Goal: Task Accomplishment & Management: Complete application form

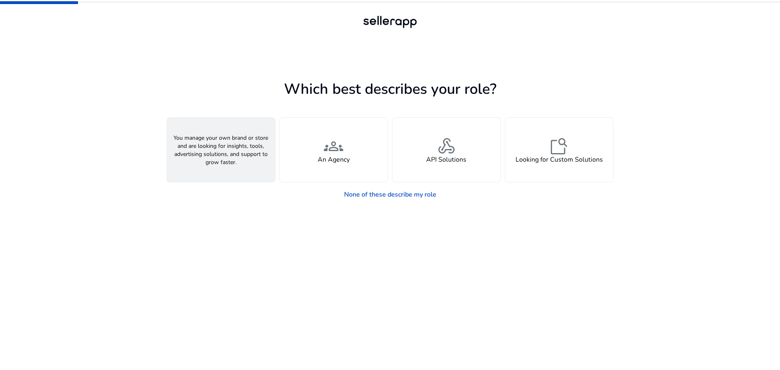
click at [226, 152] on span "person" at bounding box center [220, 145] width 19 height 19
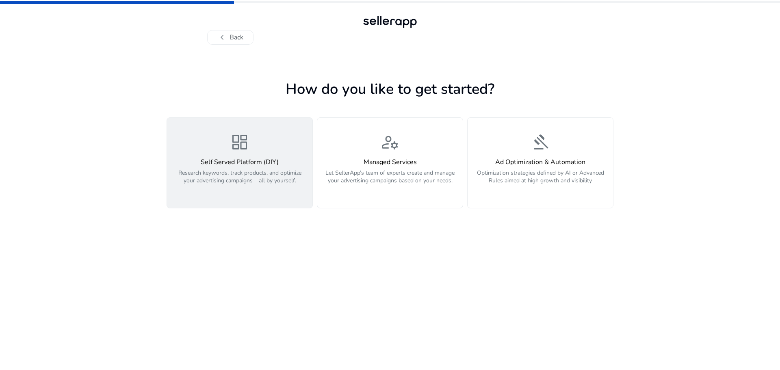
click at [234, 146] on span "dashboard" at bounding box center [239, 141] width 19 height 19
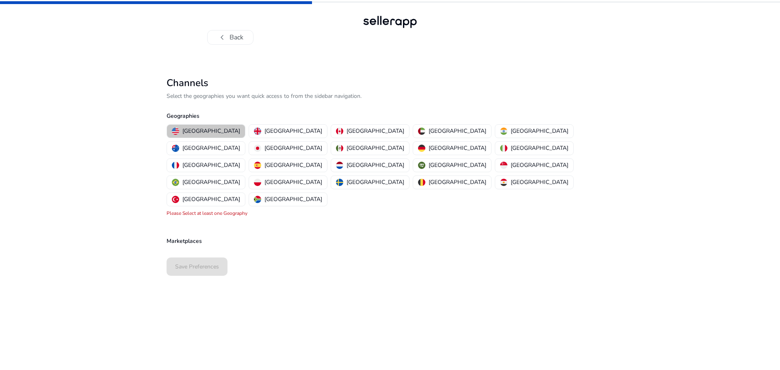
click at [211, 131] on p "[GEOGRAPHIC_DATA]" at bounding box center [211, 131] width 58 height 9
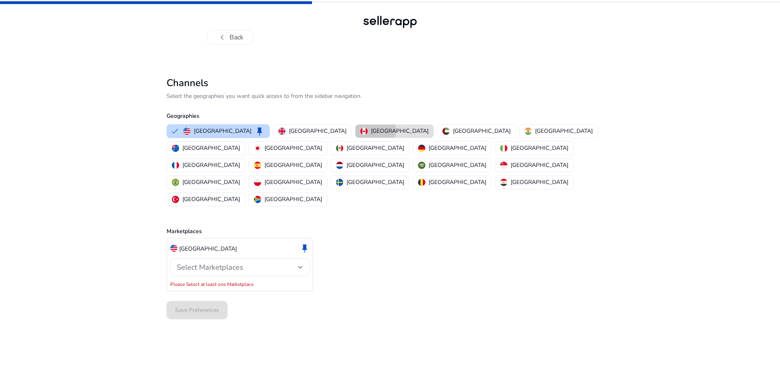
click at [371, 131] on p "[GEOGRAPHIC_DATA]" at bounding box center [400, 131] width 58 height 9
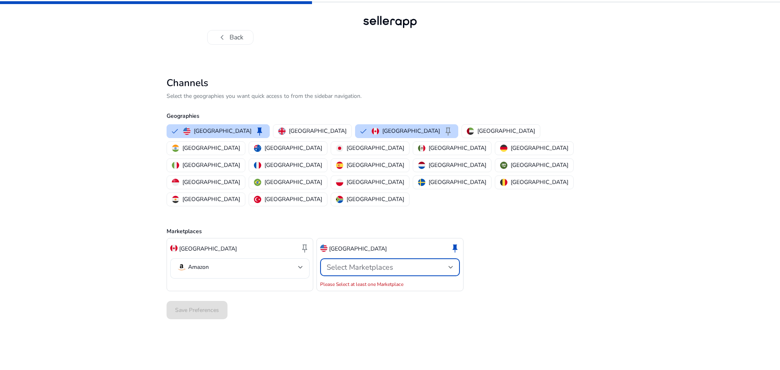
click at [378, 262] on span "Select Marketplaces" at bounding box center [359, 267] width 67 height 10
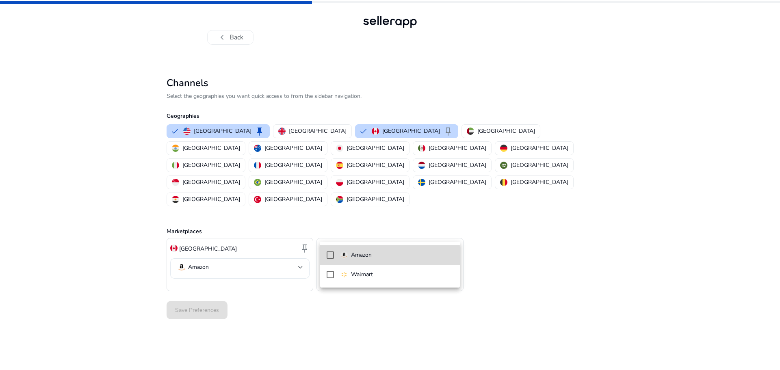
click at [330, 257] on mat-pseudo-checkbox at bounding box center [329, 254] width 7 height 7
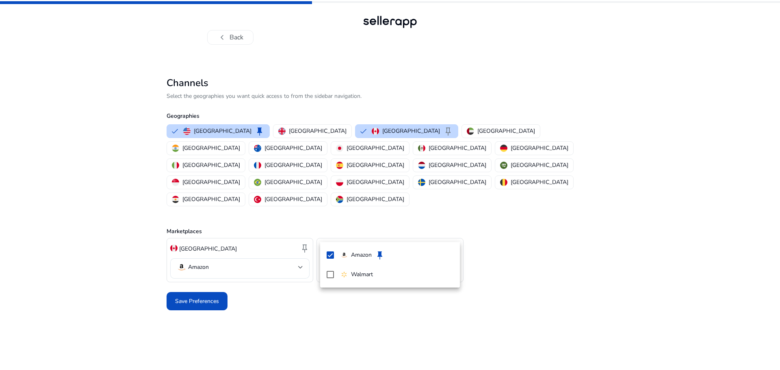
click at [191, 150] on div at bounding box center [390, 185] width 780 height 370
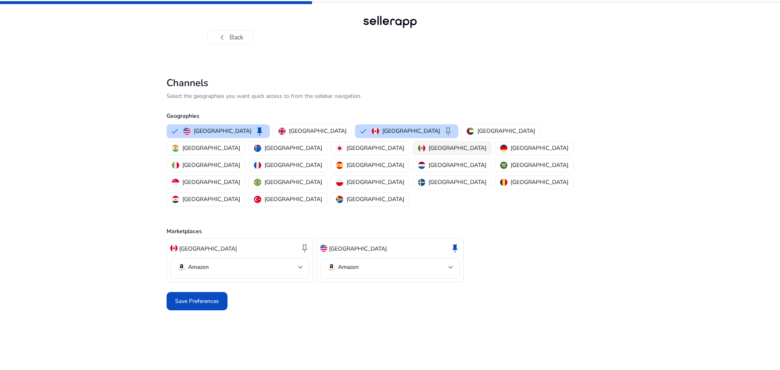
click at [428, 150] on p "[GEOGRAPHIC_DATA]" at bounding box center [457, 148] width 58 height 9
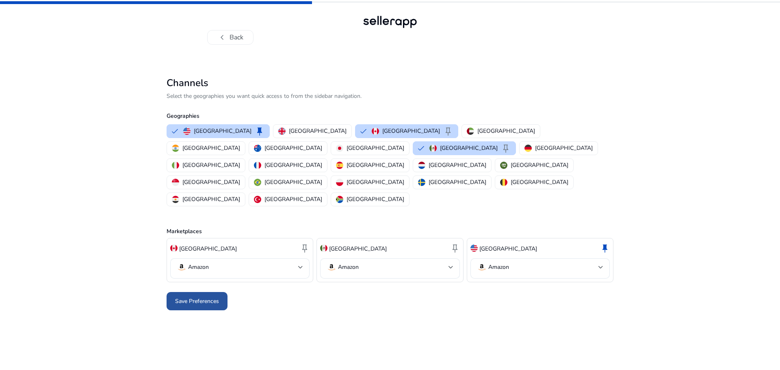
click at [205, 297] on span "Save Preferences" at bounding box center [197, 301] width 44 height 9
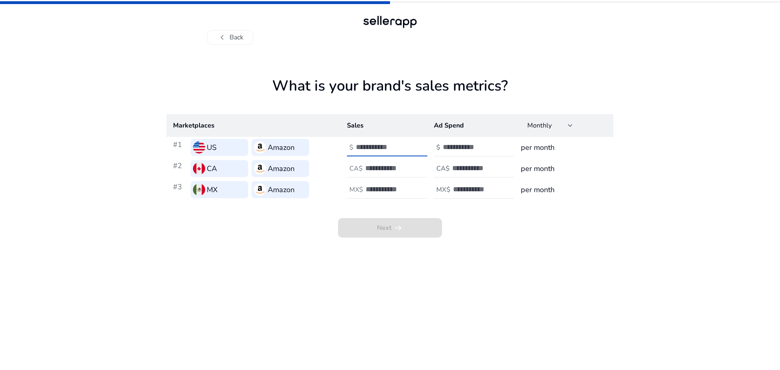
click at [402, 149] on input "number" at bounding box center [383, 147] width 55 height 9
type input "**"
click at [408, 151] on input "**" at bounding box center [383, 147] width 55 height 9
click at [395, 148] on input "**" at bounding box center [383, 147] width 55 height 9
type input "*"
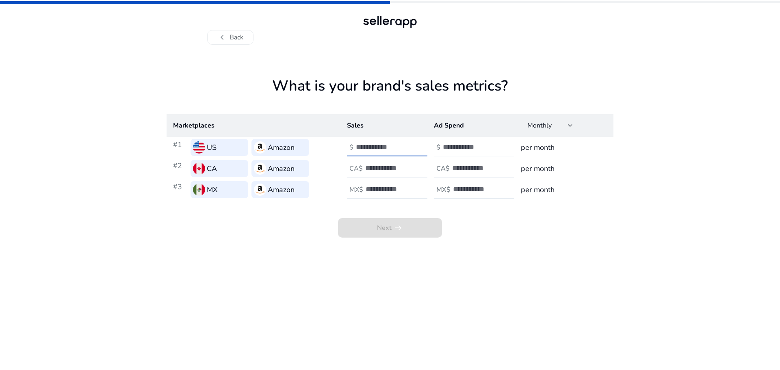
type input "*****"
click at [483, 147] on input "number" at bounding box center [470, 147] width 55 height 9
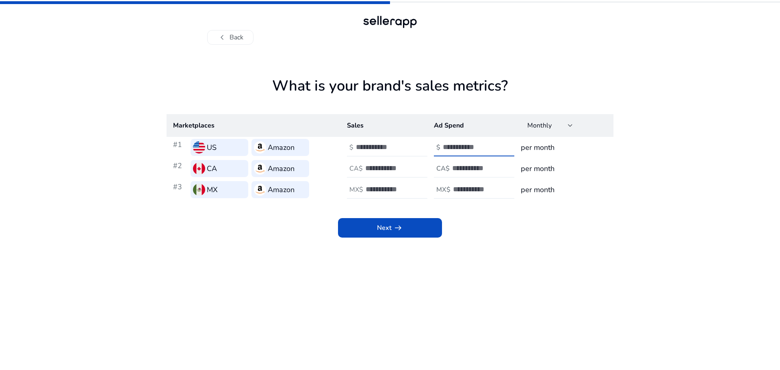
type input "*"
click at [470, 169] on input "number" at bounding box center [479, 168] width 55 height 9
type input "*"
click at [460, 185] on input "number" at bounding box center [480, 189] width 55 height 9
type input "*"
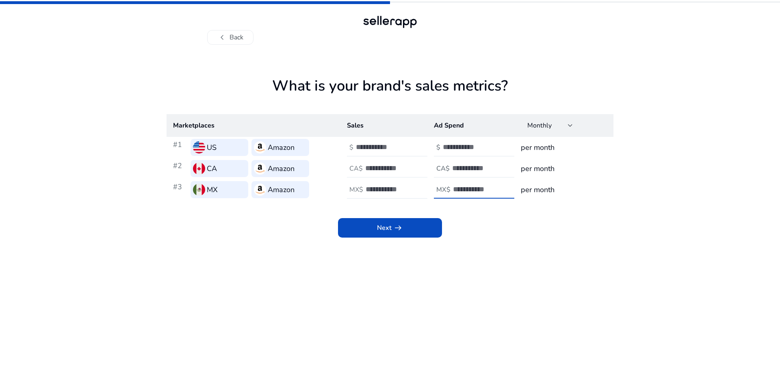
click at [368, 171] on input "number" at bounding box center [392, 168] width 55 height 9
type input "*****"
click at [368, 192] on input "number" at bounding box center [392, 189] width 55 height 9
type input "*****"
click at [399, 227] on span "arrow_right_alt" at bounding box center [398, 228] width 10 height 10
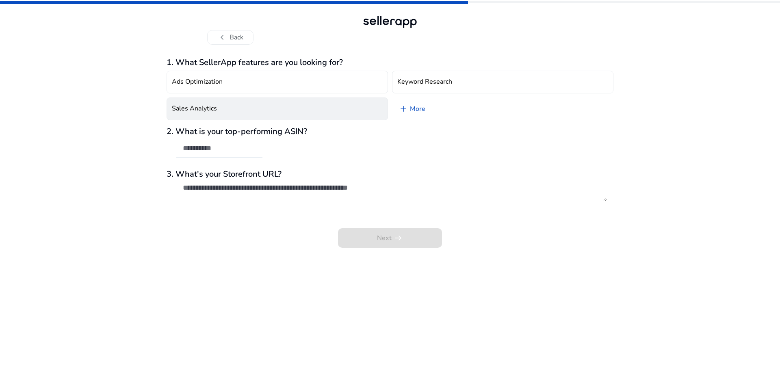
click at [229, 107] on button "Sales Analytics" at bounding box center [276, 108] width 221 height 23
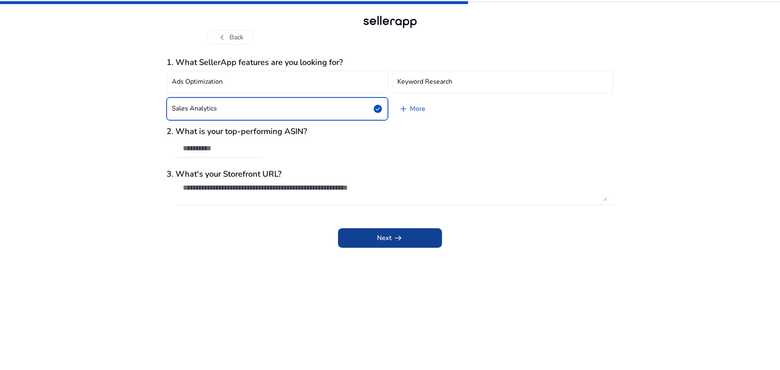
click at [366, 237] on span at bounding box center [390, 237] width 104 height 19
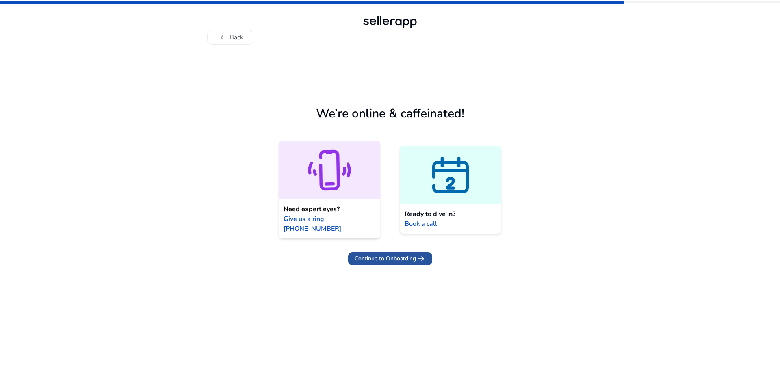
click at [387, 254] on span "Continue to Onboarding" at bounding box center [384, 258] width 61 height 9
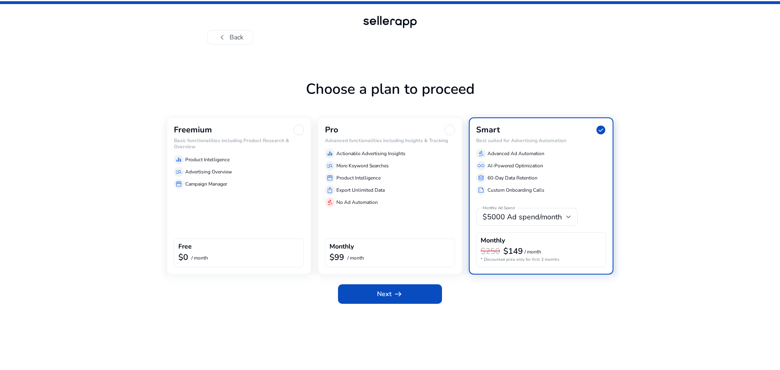
click at [190, 160] on p "Product Intelligence" at bounding box center [207, 159] width 44 height 7
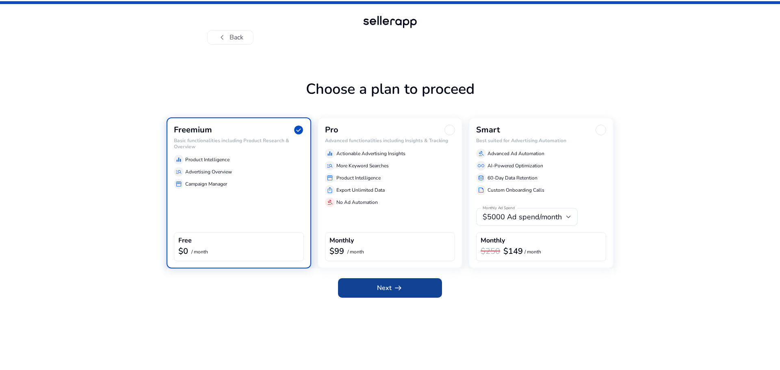
click at [387, 288] on span "Next arrow_right_alt" at bounding box center [390, 288] width 26 height 10
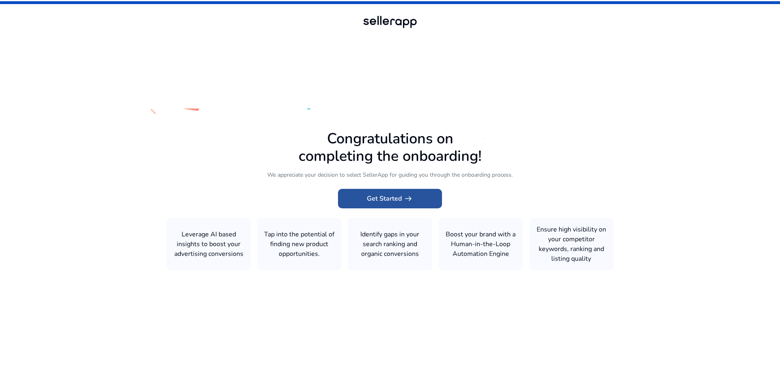
click at [420, 200] on span at bounding box center [390, 198] width 104 height 19
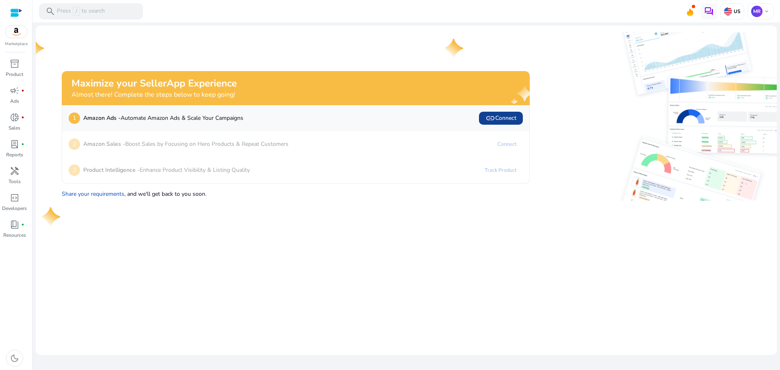
click at [509, 119] on span "link Connect" at bounding box center [500, 118] width 31 height 10
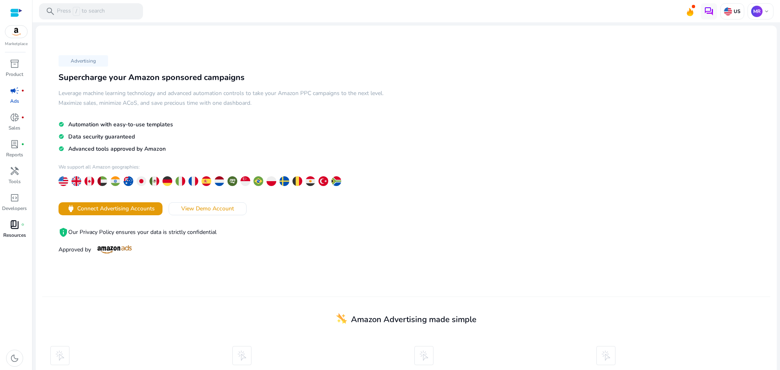
click at [14, 228] on span "book_4" at bounding box center [15, 225] width 10 height 10
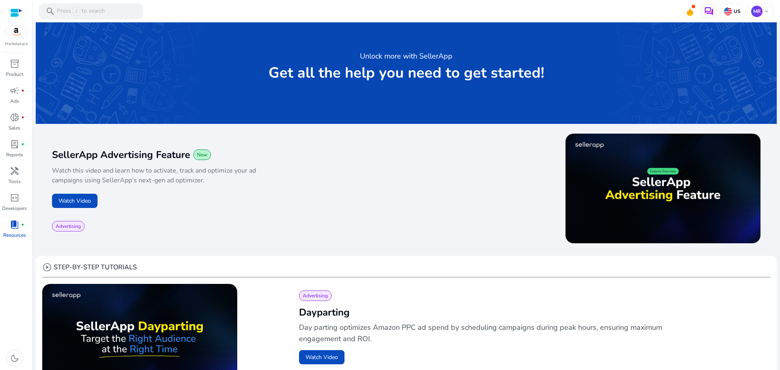
scroll to position [33, 0]
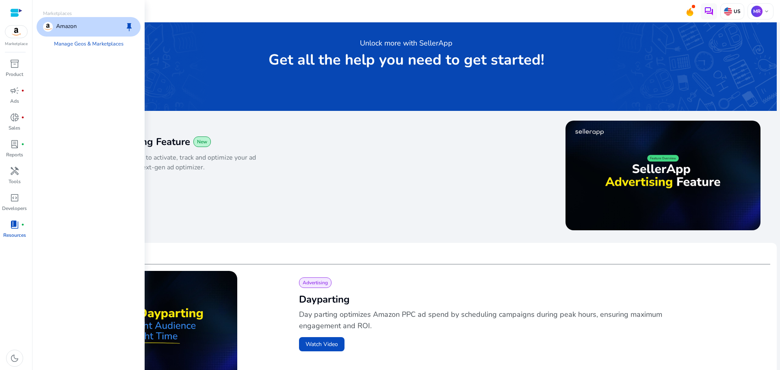
click at [15, 29] on img at bounding box center [16, 32] width 22 height 12
click at [15, 32] on img at bounding box center [16, 32] width 22 height 12
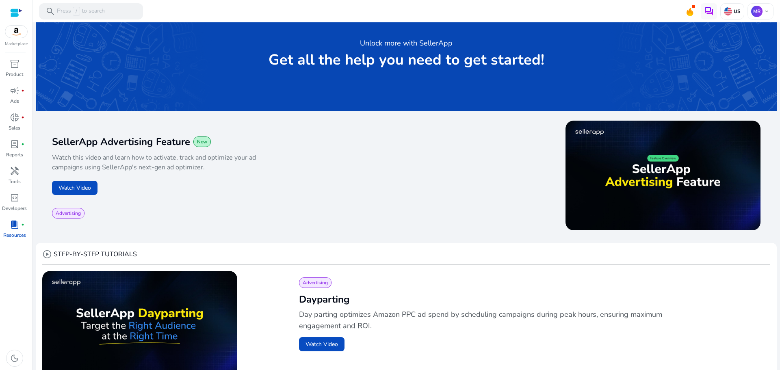
click at [14, 35] on img at bounding box center [16, 32] width 22 height 12
click at [16, 13] on div at bounding box center [16, 12] width 12 height 9
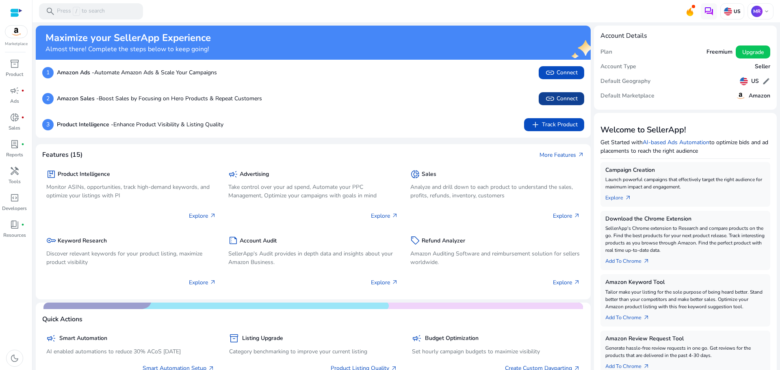
click at [576, 99] on span at bounding box center [560, 98] width 45 height 19
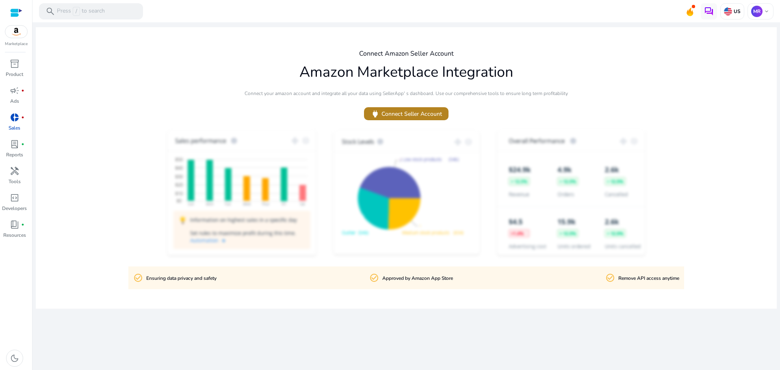
click at [440, 115] on span "power Connect Seller Account" at bounding box center [405, 113] width 71 height 9
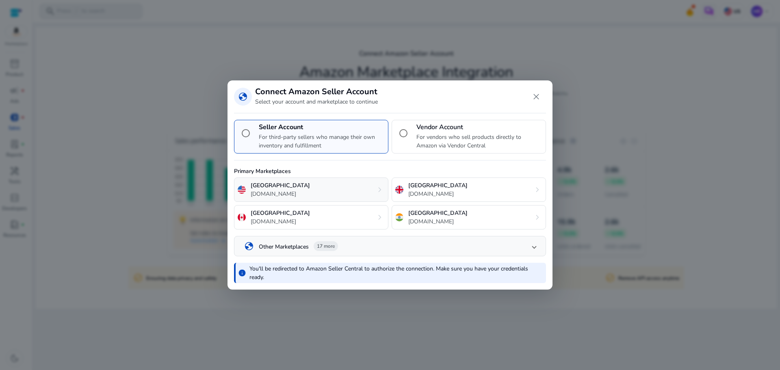
click at [306, 184] on div "United States [DOMAIN_NAME] chevron_right" at bounding box center [311, 189] width 154 height 24
